Goal: Task Accomplishment & Management: Use online tool/utility

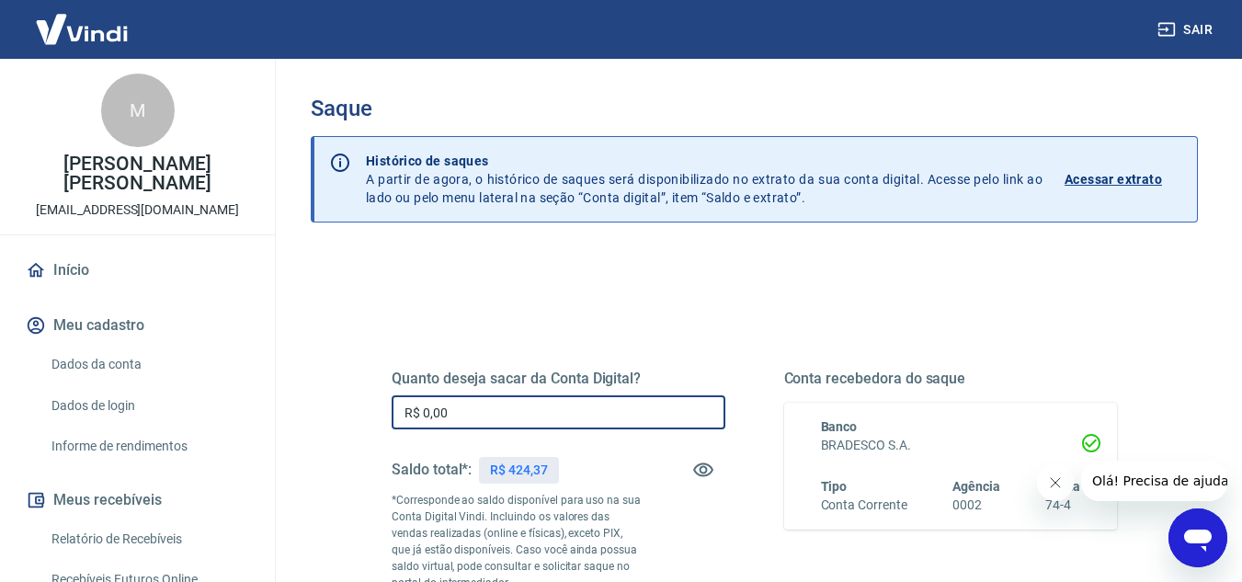
click at [488, 409] on input "R$ 0,00" at bounding box center [559, 412] width 334 height 34
